Goal: Task Accomplishment & Management: Use online tool/utility

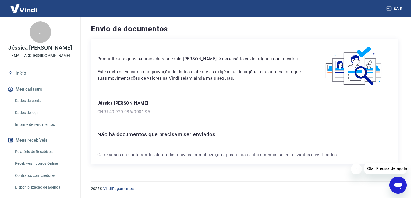
click at [46, 169] on link "Recebíveis Futuros Online" at bounding box center [43, 163] width 61 height 11
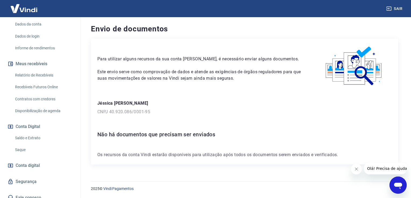
scroll to position [87, 0]
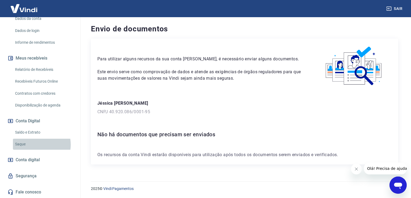
click at [36, 145] on link "Saque" at bounding box center [43, 144] width 61 height 11
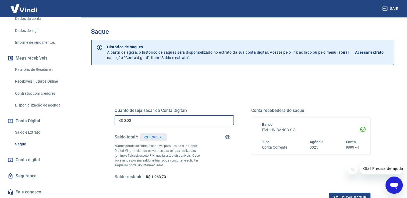
click at [143, 119] on input "R$ 0,00" at bounding box center [174, 121] width 119 height 10
type input "R$ 1.500,00"
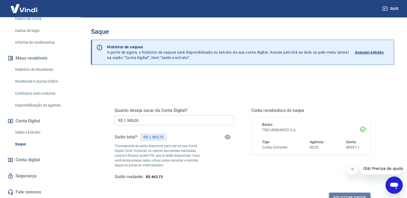
click at [349, 195] on button "Solicitar saque" at bounding box center [349, 198] width 41 height 10
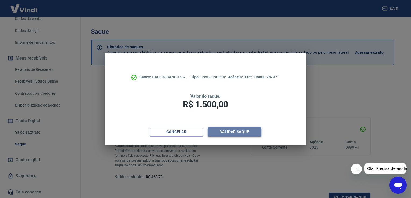
click at [252, 127] on button "Validar saque" at bounding box center [235, 132] width 54 height 10
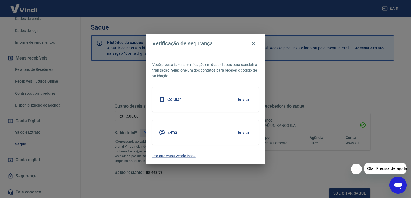
click at [180, 108] on div "Celular Enviar" at bounding box center [205, 100] width 106 height 24
click at [244, 98] on button "Enviar" at bounding box center [243, 99] width 17 height 11
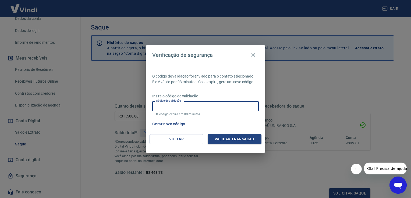
click at [225, 104] on input "Código de validação" at bounding box center [205, 106] width 106 height 10
click at [225, 106] on input "Código de validação" at bounding box center [205, 106] width 106 height 10
type input "103400"
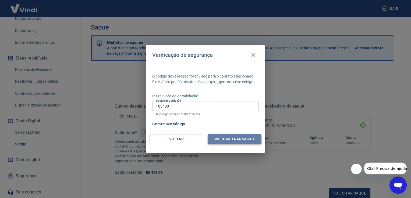
click at [244, 136] on button "Validar transação" at bounding box center [235, 139] width 54 height 10
